Goal: Task Accomplishment & Management: Manage account settings

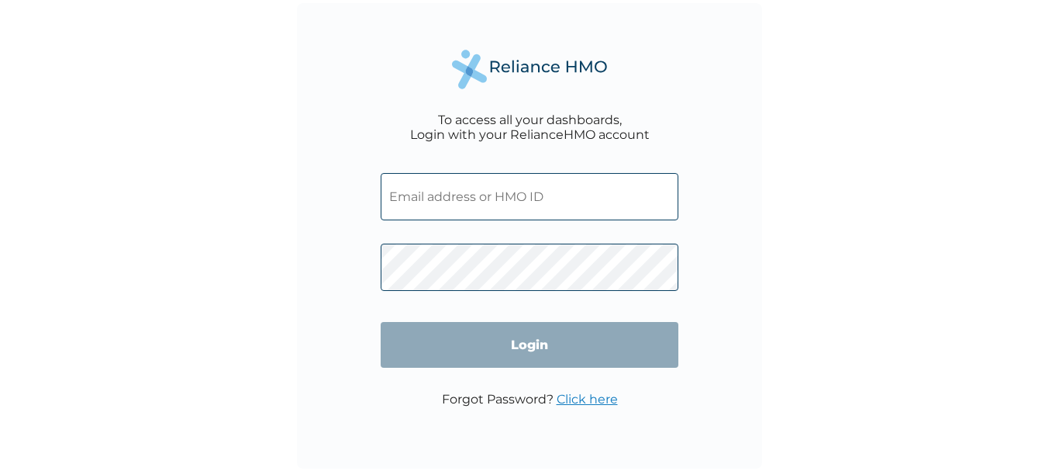
click at [434, 198] on input "text" at bounding box center [530, 196] width 298 height 47
type input "[EMAIL_ADDRESS][DOMAIN_NAME]"
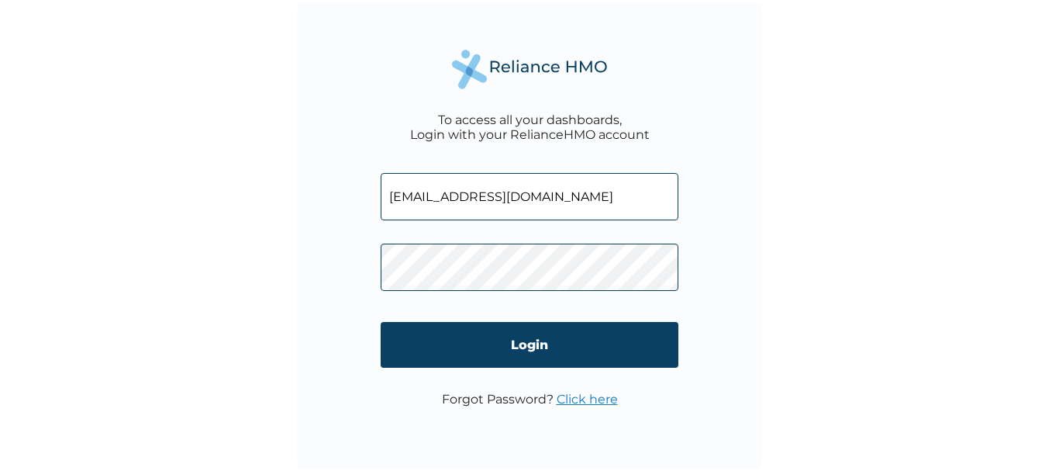
click at [605, 396] on link "Click here" at bounding box center [587, 399] width 61 height 15
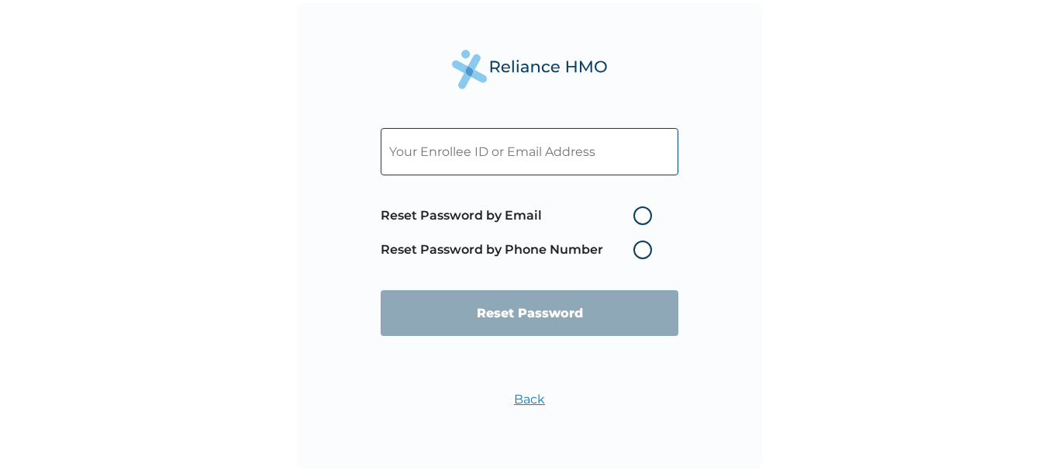
click at [639, 213] on label "Reset Password by Email" at bounding box center [520, 215] width 279 height 19
click at [637, 213] on input "Reset Password by Email" at bounding box center [624, 215] width 25 height 25
radio input "true"
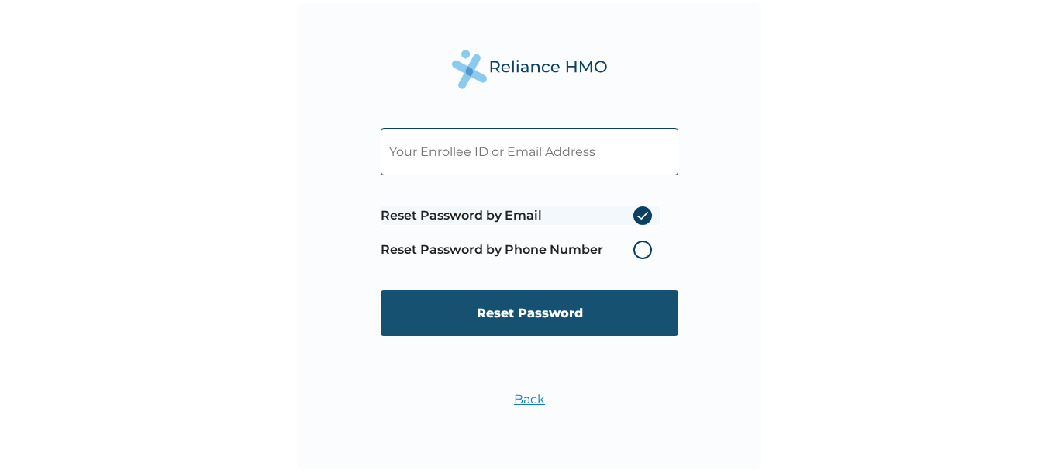
click at [500, 309] on input "Reset Password" at bounding box center [530, 313] width 298 height 46
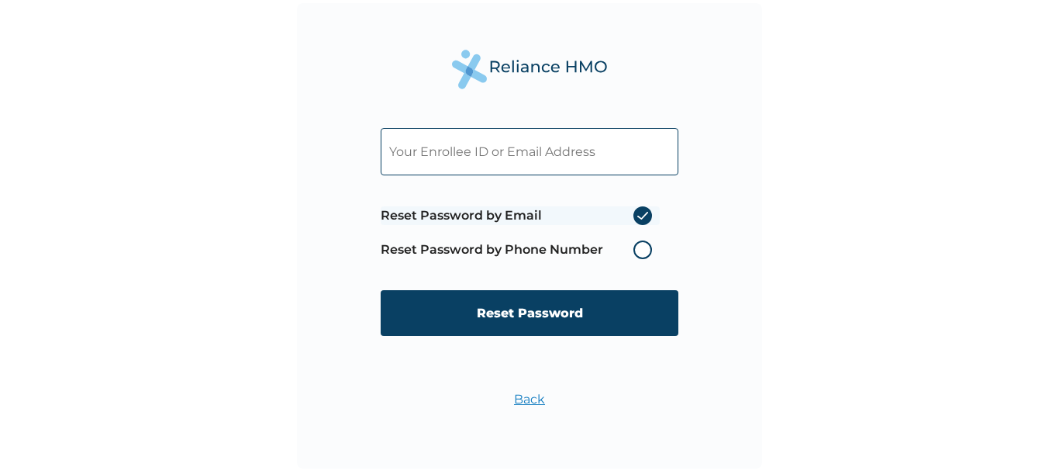
click at [417, 161] on input "text" at bounding box center [530, 151] width 298 height 47
type input "[EMAIL_ADDRESS][DOMAIN_NAME]"
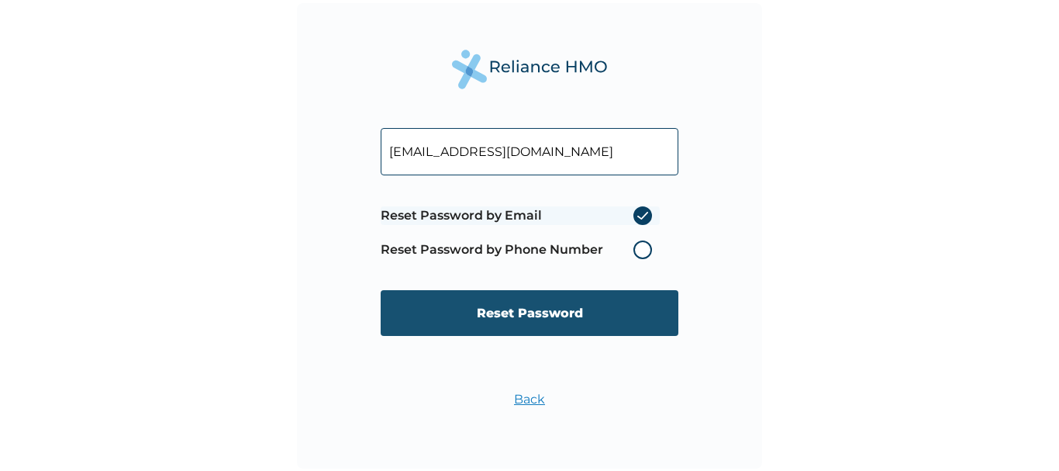
click at [530, 313] on input "Reset Password" at bounding box center [530, 313] width 298 height 46
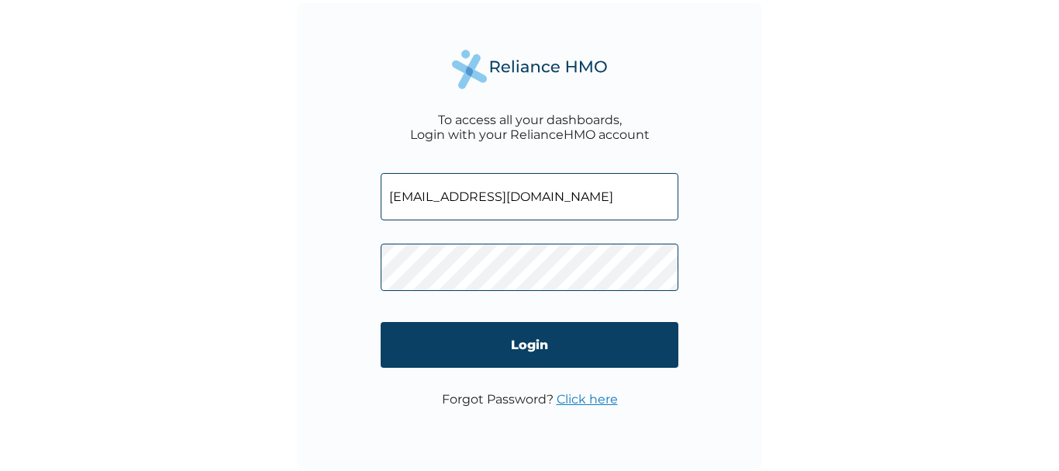
click at [527, 191] on input "[EMAIL_ADDRESS][DOMAIN_NAME]" at bounding box center [530, 196] width 298 height 47
type input "a"
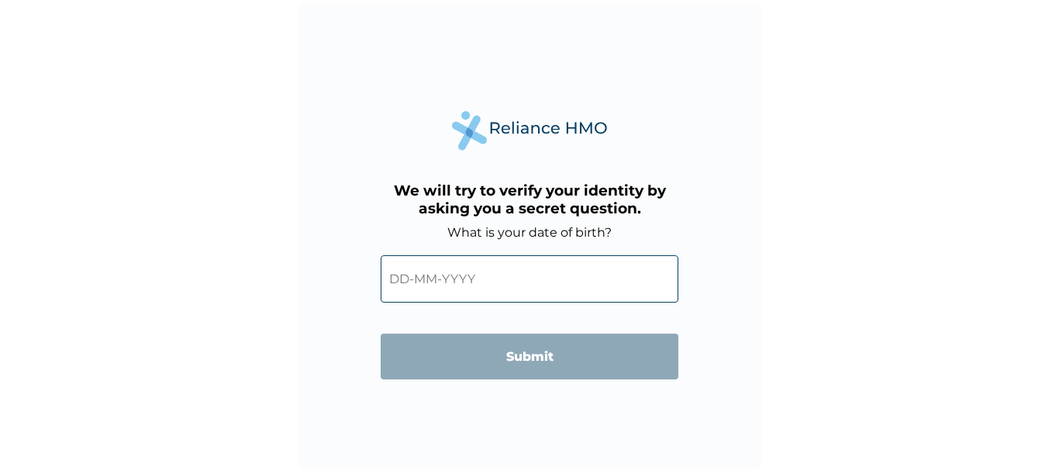
click at [487, 297] on input "text" at bounding box center [530, 278] width 298 height 47
click at [553, 285] on input "text" at bounding box center [530, 278] width 298 height 47
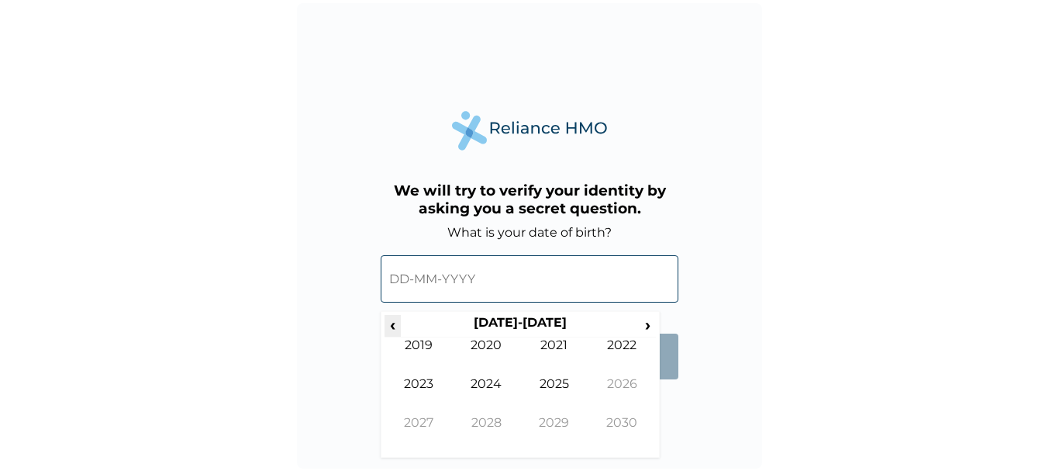
click at [393, 327] on span "‹" at bounding box center [393, 324] width 16 height 19
click at [393, 326] on span "‹" at bounding box center [393, 324] width 16 height 19
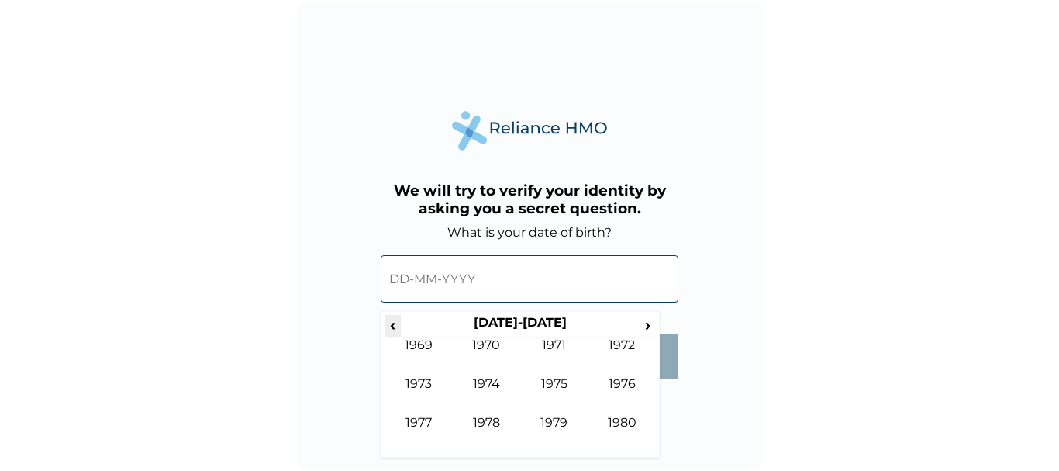
click at [393, 326] on span "‹" at bounding box center [393, 324] width 16 height 19
click at [393, 324] on span "‹" at bounding box center [393, 324] width 16 height 19
click at [632, 381] on td "1956" at bounding box center [623, 395] width 68 height 39
click at [563, 415] on td "Nov" at bounding box center [554, 434] width 68 height 39
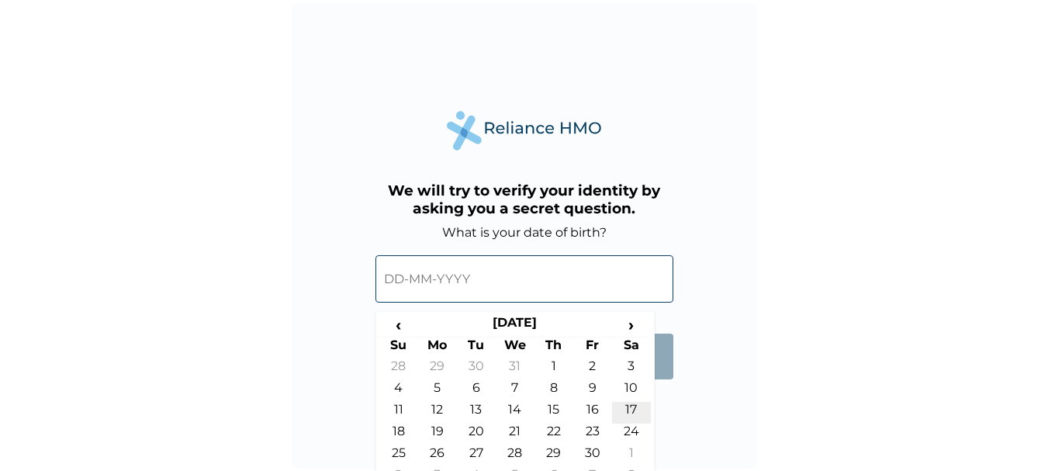
click at [636, 409] on td "17" at bounding box center [631, 413] width 39 height 22
type input "17-11-1956"
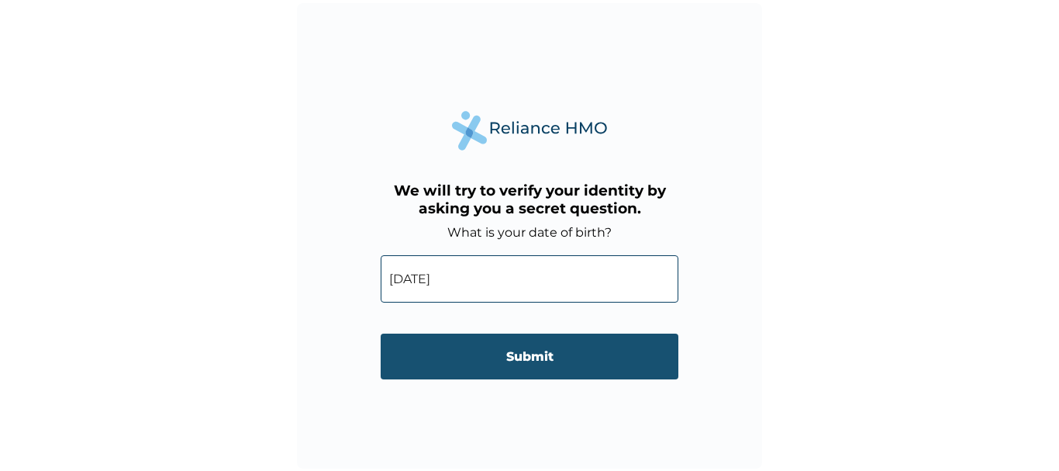
click at [507, 358] on input "Submit" at bounding box center [530, 356] width 298 height 46
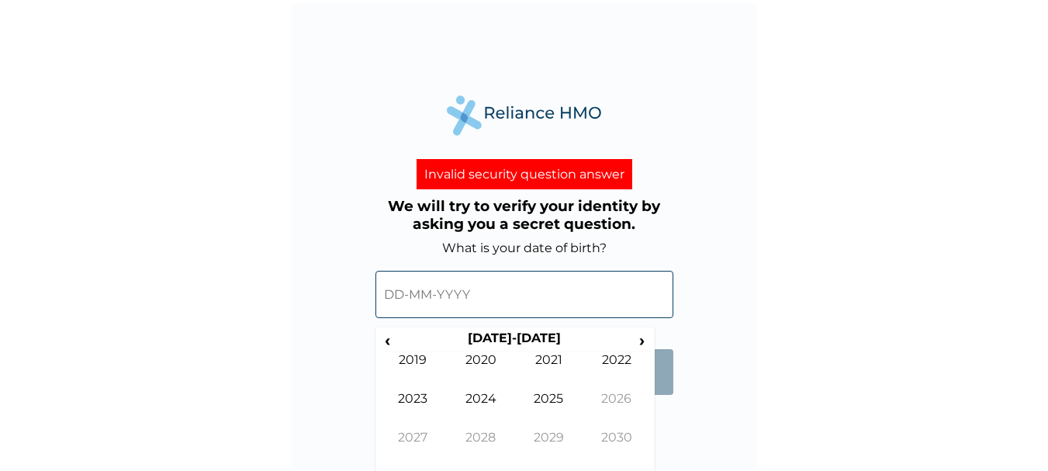
click at [466, 290] on input "text" at bounding box center [524, 294] width 298 height 47
click at [386, 342] on span "‹" at bounding box center [387, 339] width 16 height 19
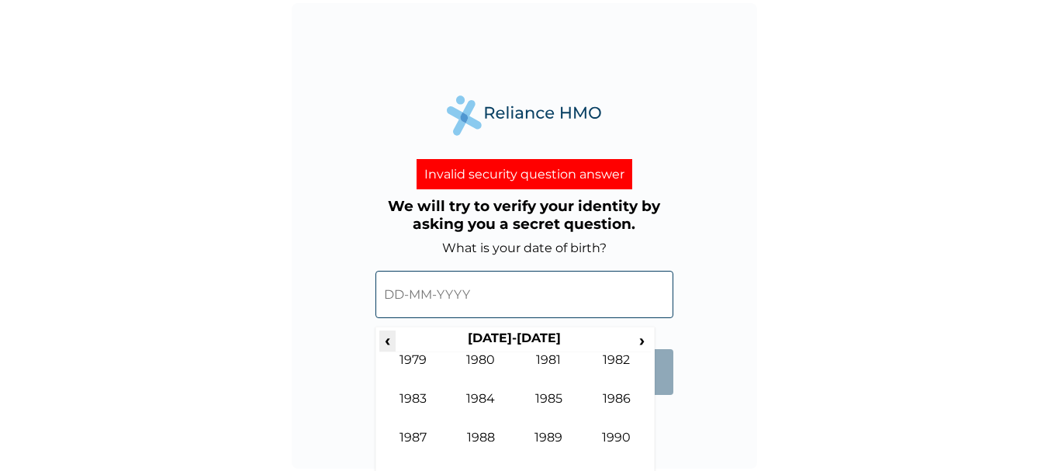
click at [386, 342] on span "‹" at bounding box center [387, 339] width 16 height 19
click at [549, 435] on td "1979" at bounding box center [549, 449] width 68 height 39
click at [413, 359] on td "Jan" at bounding box center [413, 371] width 68 height 39
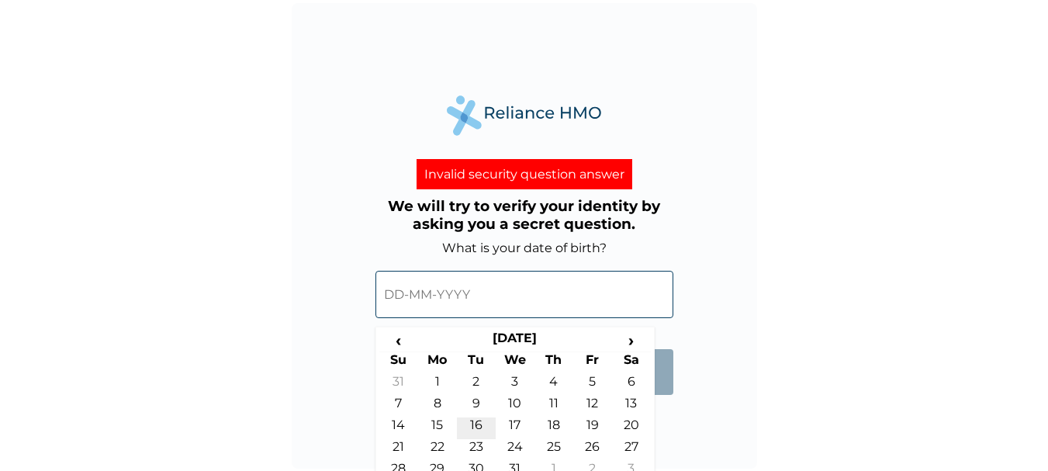
click at [478, 420] on td "16" at bounding box center [476, 428] width 39 height 22
type input "16-01-1979"
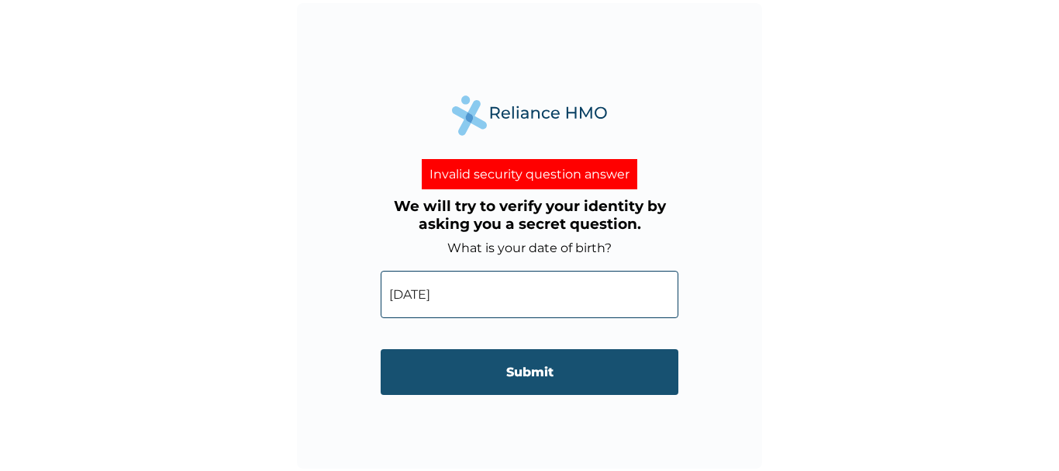
click at [526, 369] on input "Submit" at bounding box center [530, 372] width 298 height 46
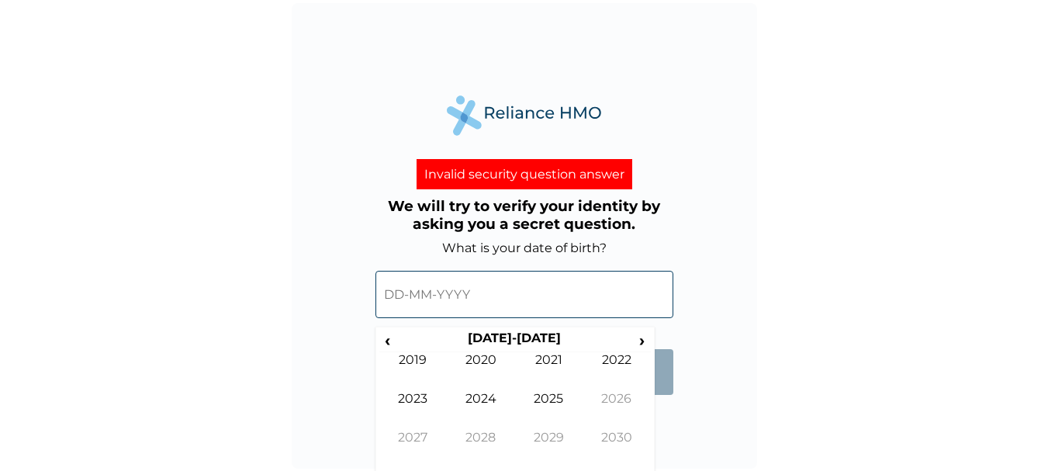
click at [483, 297] on input "text" at bounding box center [524, 294] width 298 height 47
click at [388, 340] on span "‹" at bounding box center [387, 339] width 16 height 19
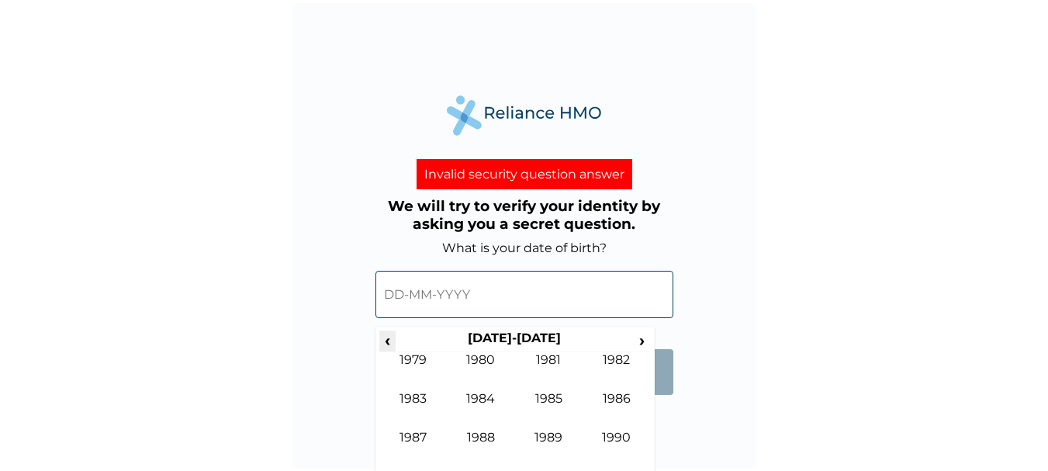
click at [388, 339] on span "‹" at bounding box center [387, 339] width 16 height 19
click at [558, 399] on td "1965" at bounding box center [549, 410] width 68 height 39
click at [554, 437] on td "Nov" at bounding box center [549, 449] width 68 height 39
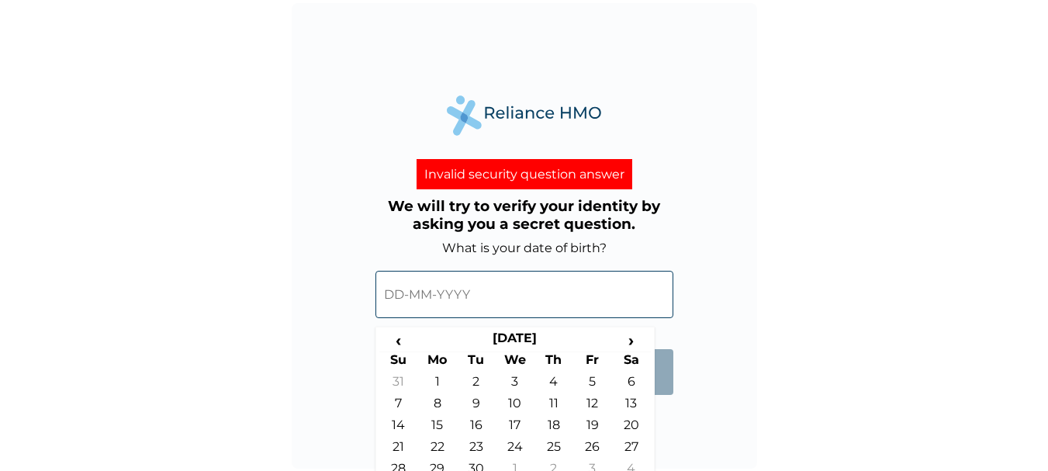
click at [515, 423] on td "17" at bounding box center [515, 428] width 39 height 22
type input "17-11-1965"
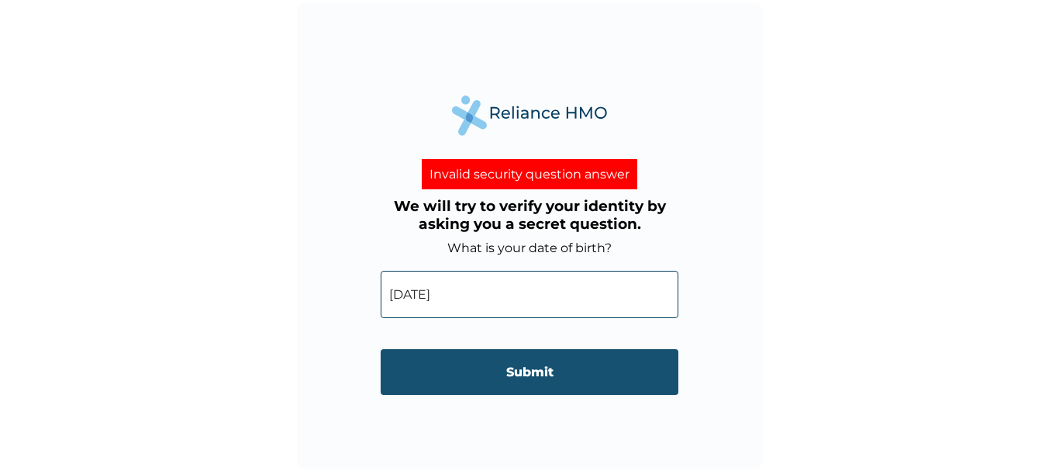
click at [551, 375] on input "Submit" at bounding box center [530, 372] width 298 height 46
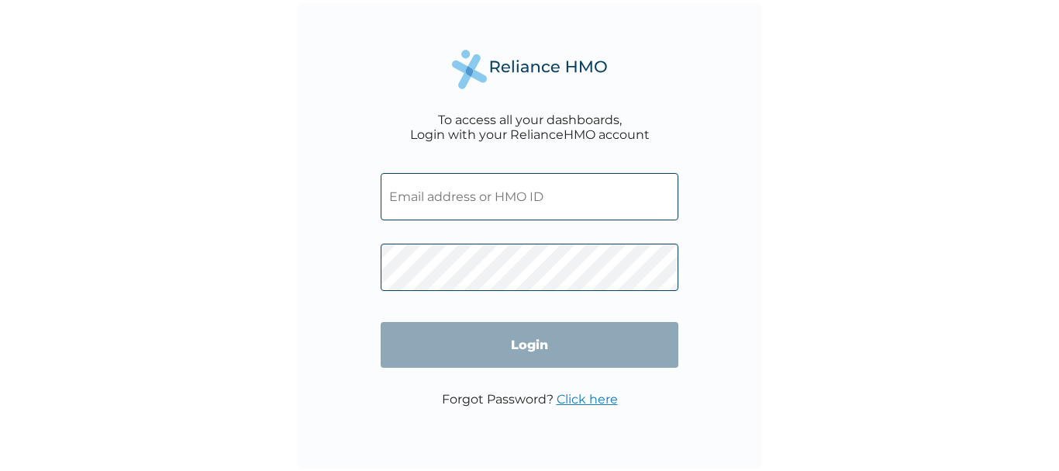
click at [414, 198] on input "text" at bounding box center [530, 196] width 298 height 47
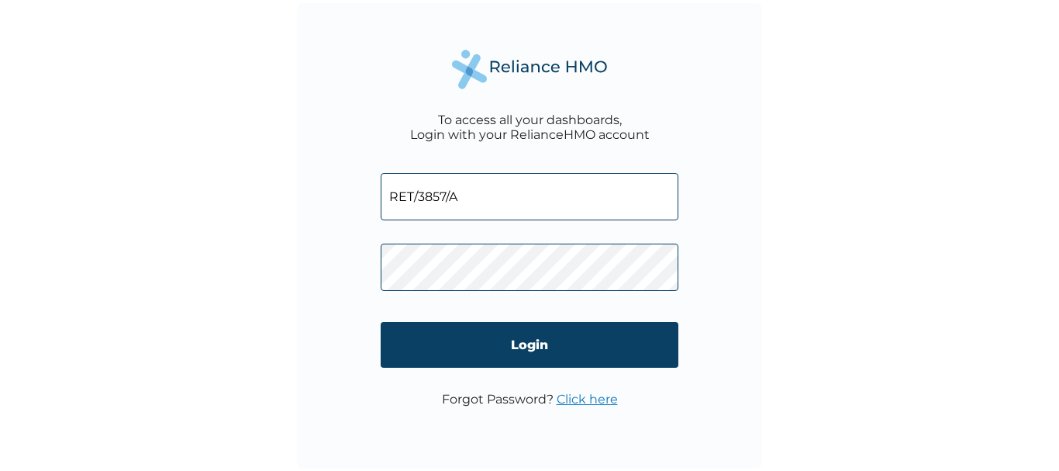
click at [442, 194] on input "RET/3857/A" at bounding box center [530, 196] width 298 height 47
type input "RET/38579/A"
click at [580, 399] on link "Click here" at bounding box center [587, 399] width 61 height 15
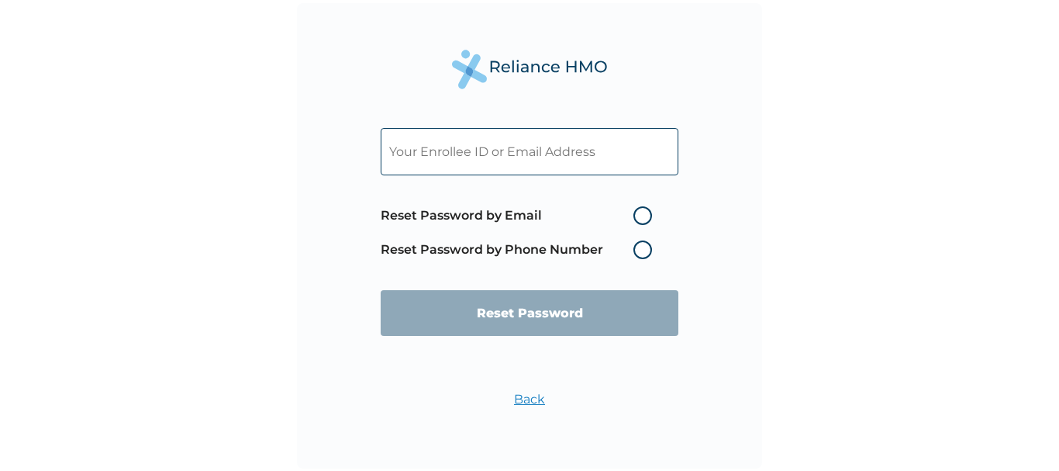
click at [644, 250] on label "Reset Password by Phone Number" at bounding box center [520, 249] width 279 height 19
click at [635, 247] on label "Reset Password by Phone Number" at bounding box center [520, 249] width 279 height 19
click at [443, 151] on input "text" at bounding box center [530, 151] width 298 height 47
type input "RET/38579/A"
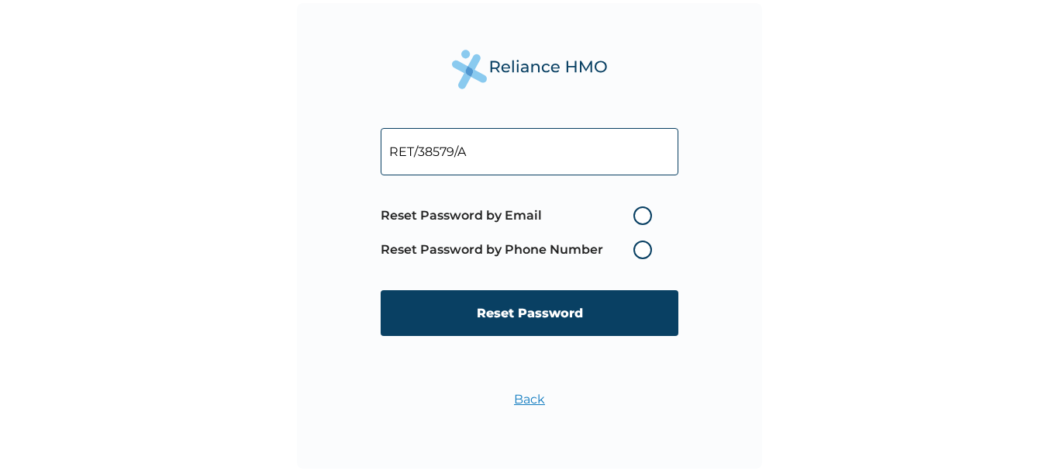
click at [638, 250] on label "Reset Password by Phone Number" at bounding box center [520, 249] width 279 height 19
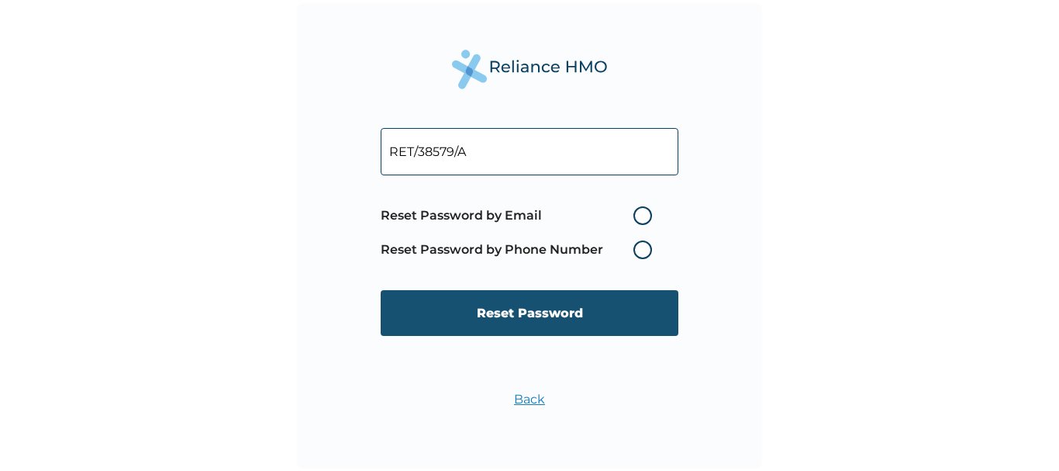
click at [500, 313] on input "Reset Password" at bounding box center [530, 313] width 298 height 46
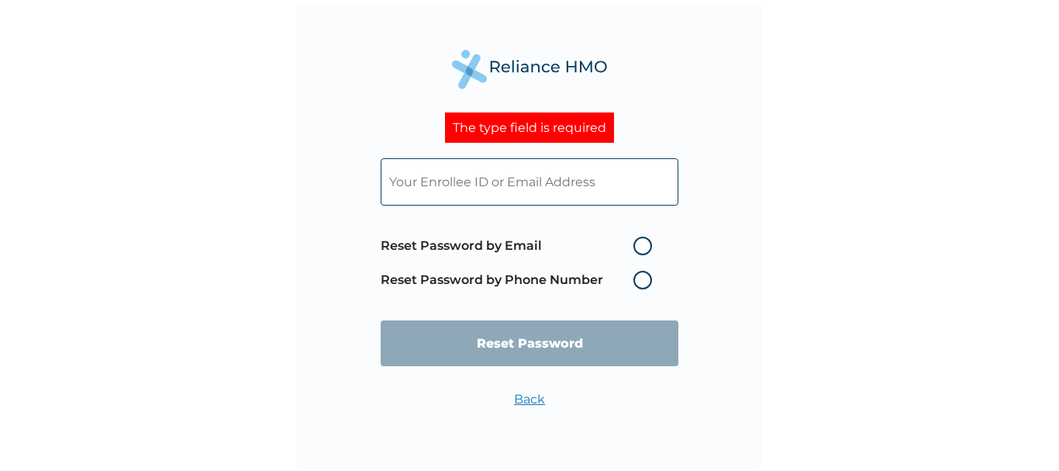
click at [447, 185] on input "text" at bounding box center [530, 181] width 298 height 47
type input "RET/38579/A"
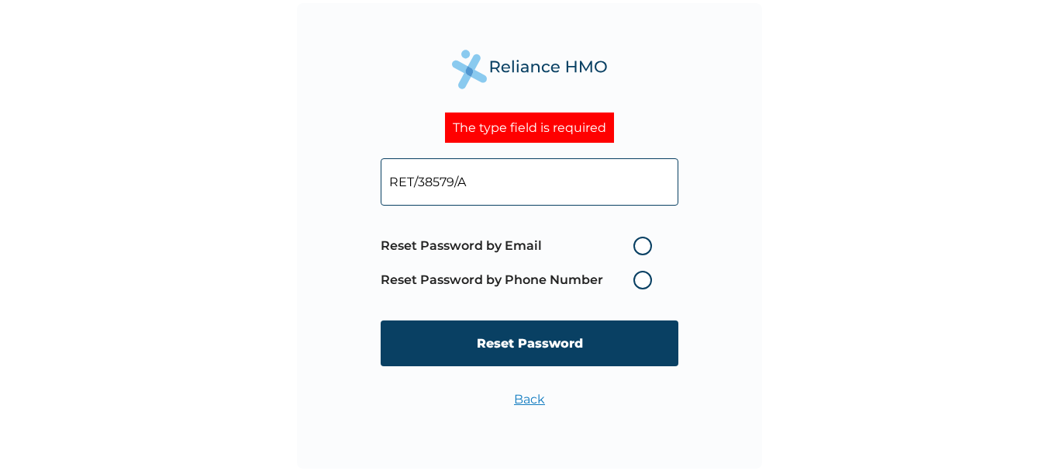
click at [641, 245] on label "Reset Password by Email" at bounding box center [520, 246] width 279 height 19
click at [637, 245] on input "Reset Password by Email" at bounding box center [624, 245] width 25 height 25
radio input "true"
click at [643, 284] on label "Reset Password by Phone Number" at bounding box center [520, 280] width 279 height 19
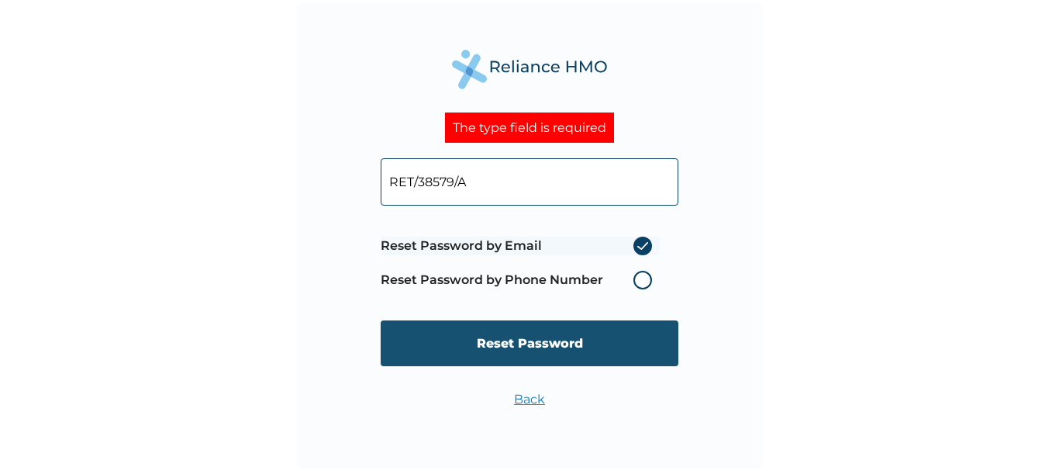
click at [508, 337] on input "Reset Password" at bounding box center [530, 343] width 298 height 46
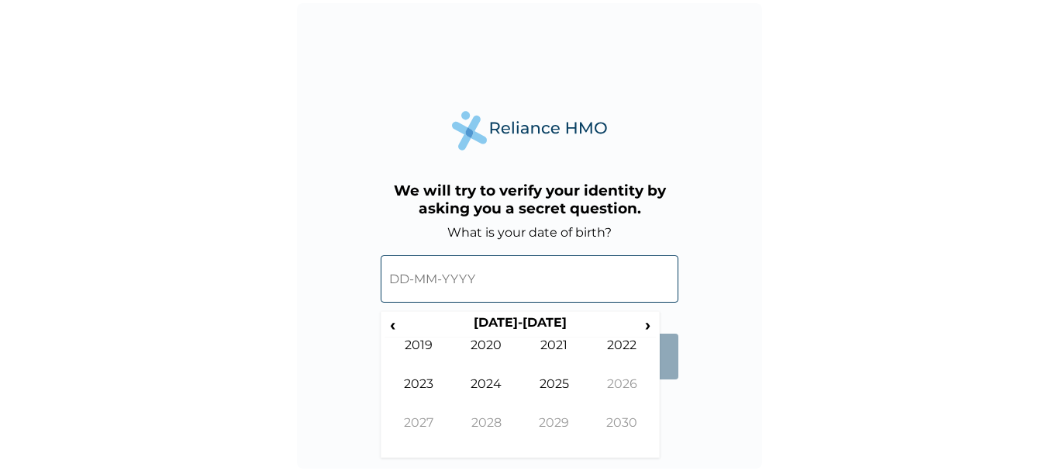
click at [390, 282] on input "text" at bounding box center [530, 278] width 298 height 47
click at [391, 327] on span "‹" at bounding box center [393, 324] width 16 height 19
click at [391, 326] on span "‹" at bounding box center [393, 324] width 16 height 19
click at [393, 323] on span "‹" at bounding box center [393, 324] width 16 height 19
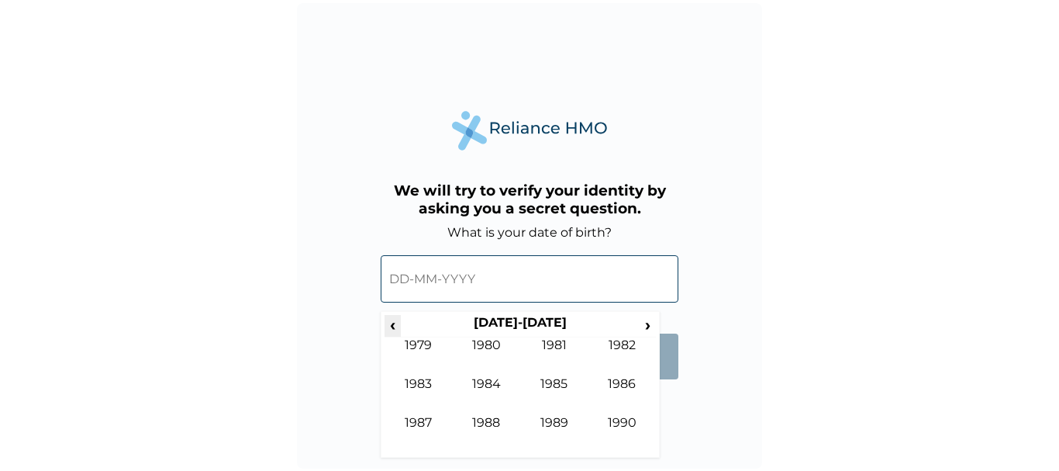
click at [393, 323] on span "‹" at bounding box center [393, 324] width 16 height 19
click at [628, 384] on td "1956" at bounding box center [623, 395] width 68 height 39
click at [555, 416] on td "Nov" at bounding box center [554, 434] width 68 height 39
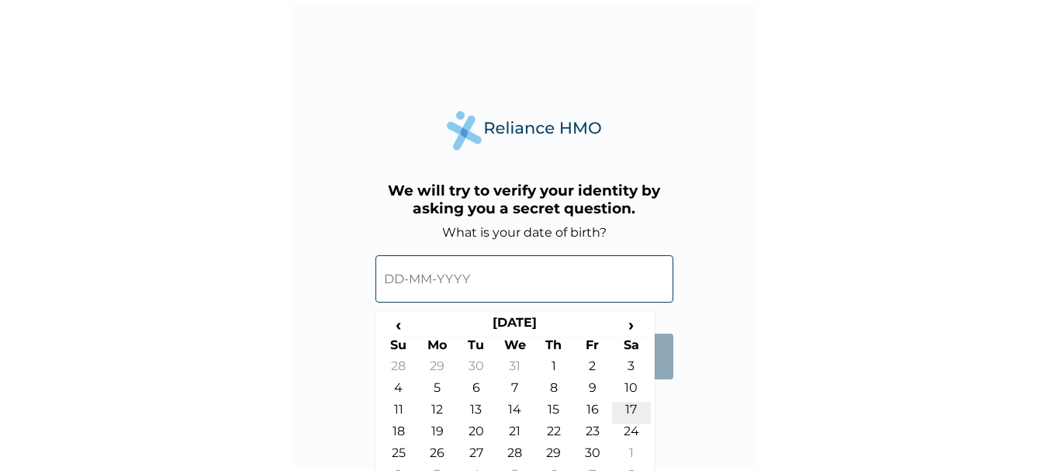
click at [634, 409] on td "17" at bounding box center [631, 413] width 39 height 22
type input "17-11-1956"
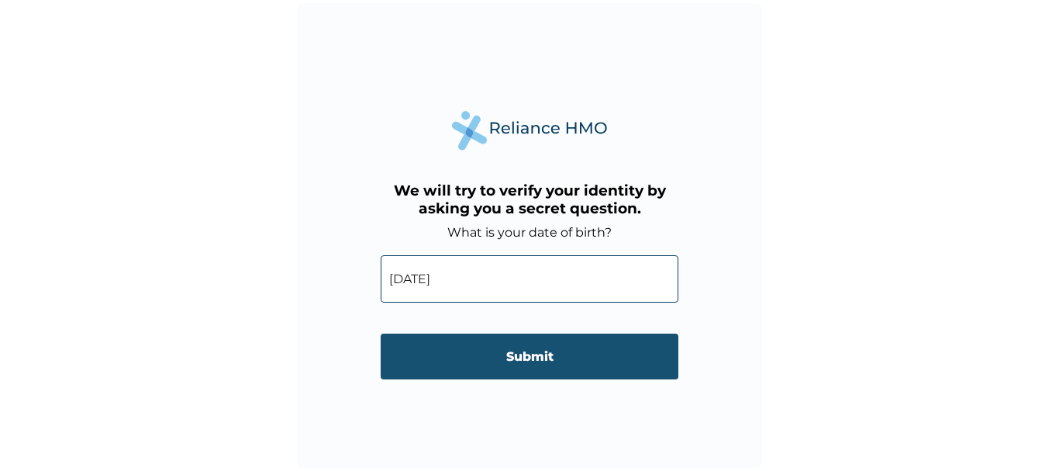
click at [481, 344] on input "Submit" at bounding box center [530, 356] width 298 height 46
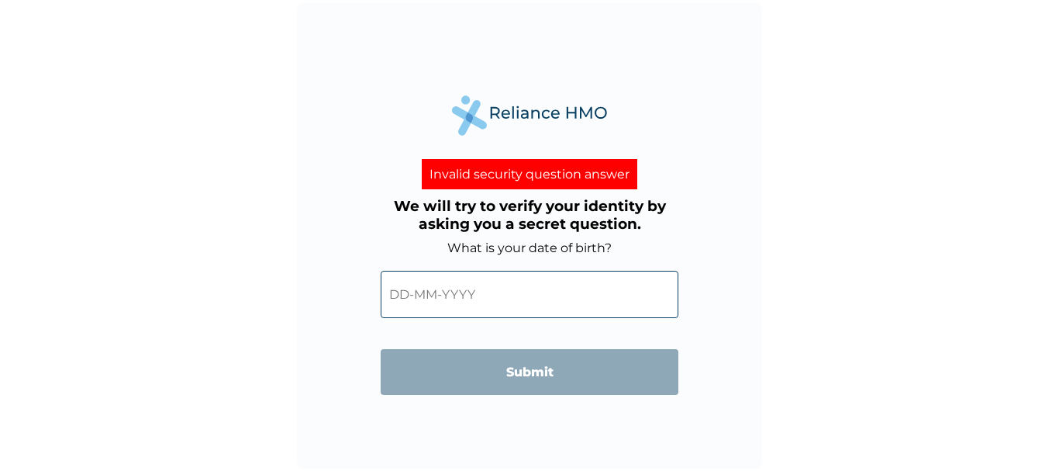
click at [613, 248] on form "What is your date of birth? ‹ 2020-2029 › 2019 2020 2021 2022 2023 2024 2025 20…" at bounding box center [530, 325] width 298 height 170
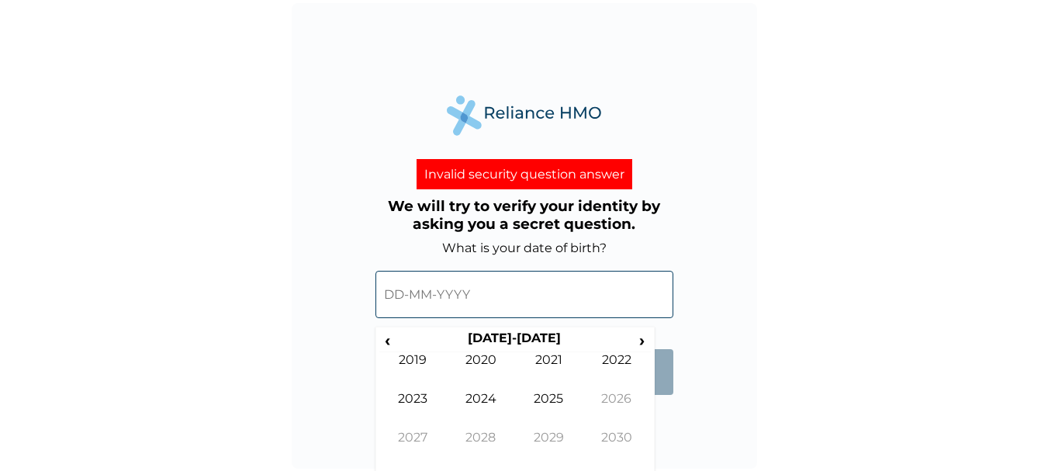
click at [411, 299] on input "text" at bounding box center [524, 294] width 298 height 47
click at [384, 339] on span "‹" at bounding box center [387, 339] width 16 height 19
click at [384, 338] on span "‹" at bounding box center [387, 339] width 16 height 19
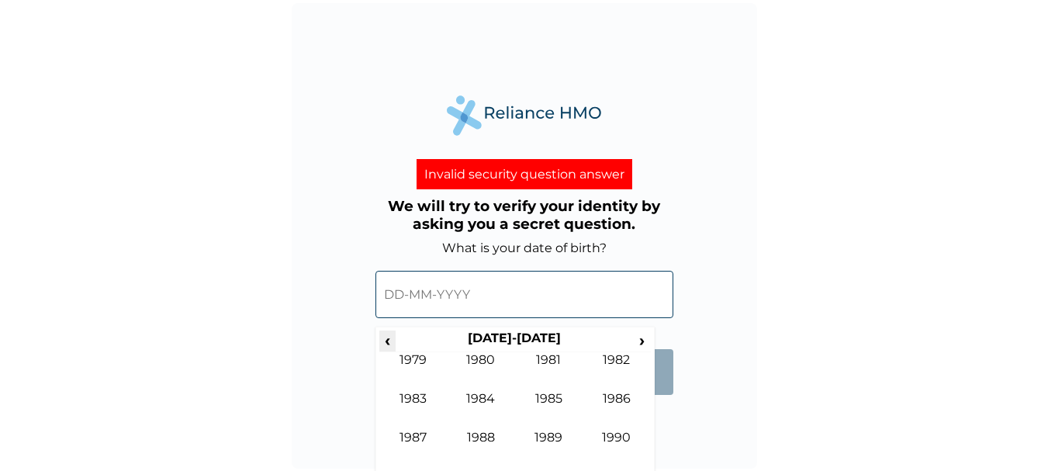
click at [384, 338] on span "‹" at bounding box center [387, 339] width 16 height 19
click at [554, 434] on td "1979" at bounding box center [549, 449] width 68 height 39
click at [415, 360] on td "Jan" at bounding box center [413, 371] width 68 height 39
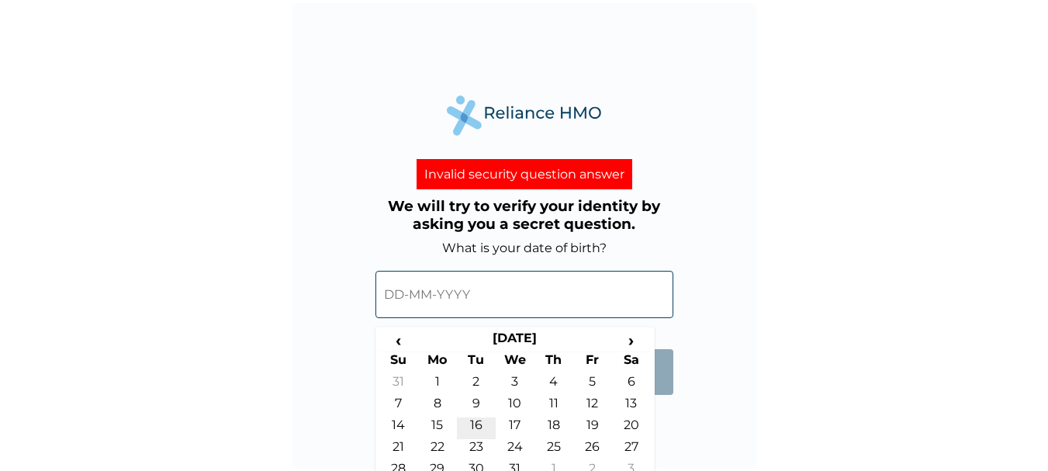
click at [477, 424] on td "16" at bounding box center [476, 428] width 39 height 22
type input "16-01-1979"
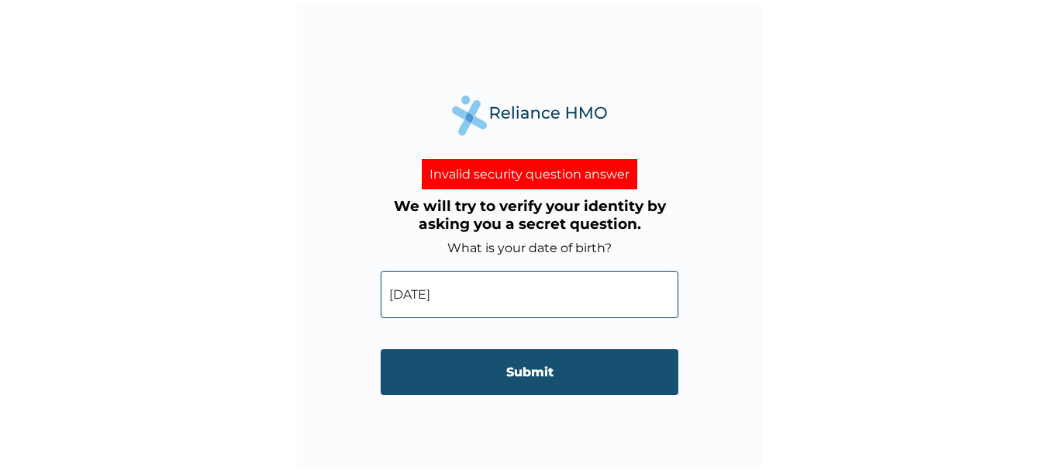
click at [512, 375] on input "Submit" at bounding box center [530, 372] width 298 height 46
